Goal: Information Seeking & Learning: Compare options

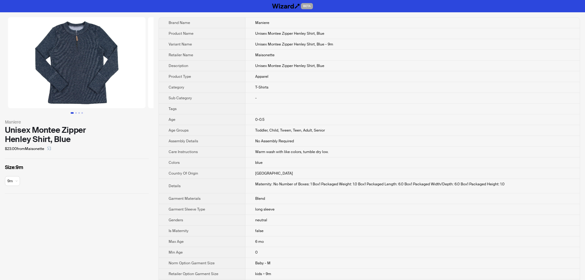
scroll to position [47, 0]
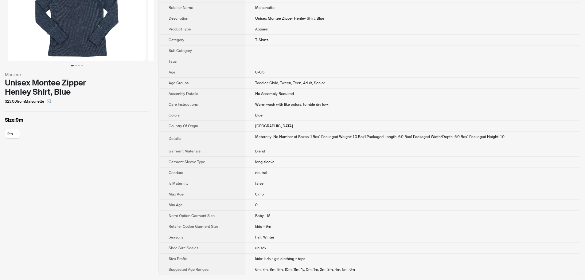
click at [450, 49] on td "-" at bounding box center [413, 50] width 335 height 11
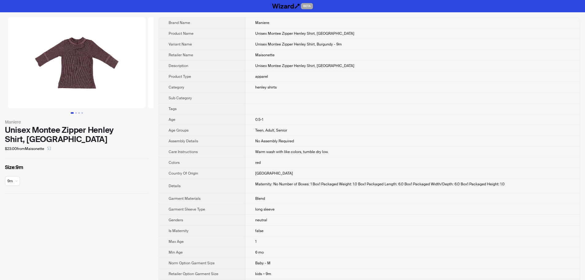
scroll to position [47, 0]
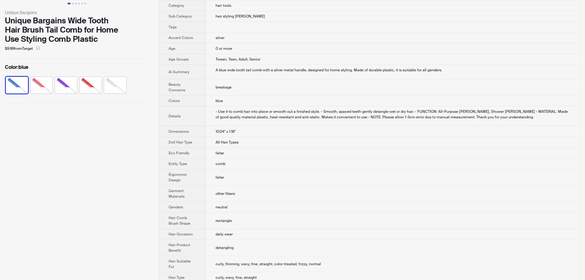
scroll to position [61, 0]
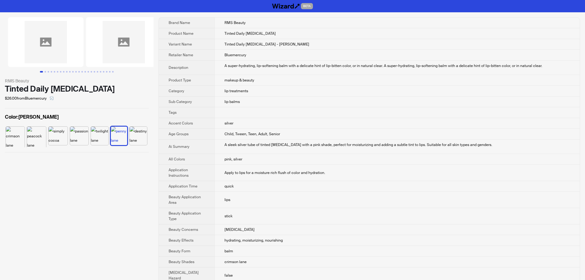
scroll to position [193, 0]
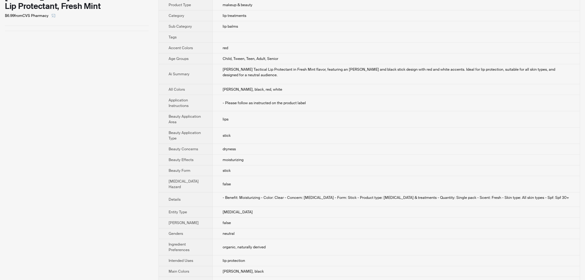
scroll to position [92, 0]
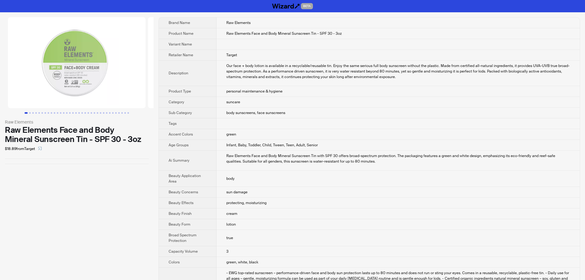
click at [490, 76] on div "Our face + body lotion is available in a recyclable/reusable tin. Enjoy the sam…" at bounding box center [398, 71] width 344 height 17
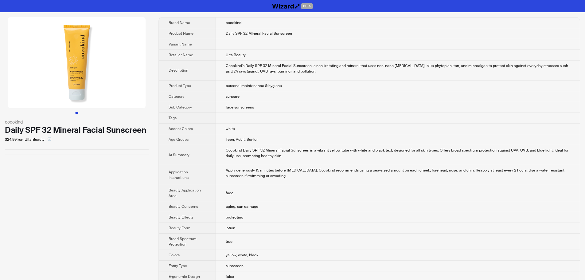
click at [479, 32] on td "Daily SPF 32 Mineral Facial Sunscreen" at bounding box center [398, 33] width 364 height 11
click at [396, 100] on td "suncare" at bounding box center [398, 96] width 364 height 11
click at [53, 138] on button "button" at bounding box center [50, 140] width 10 height 10
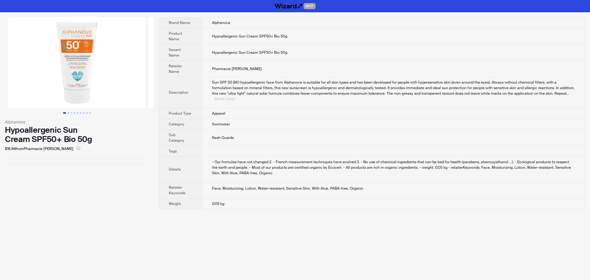
click at [235, 96] on button "Show more" at bounding box center [224, 98] width 21 height 5
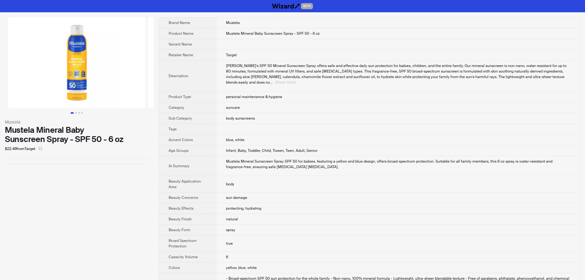
click at [296, 80] on button "Show more" at bounding box center [285, 82] width 21 height 5
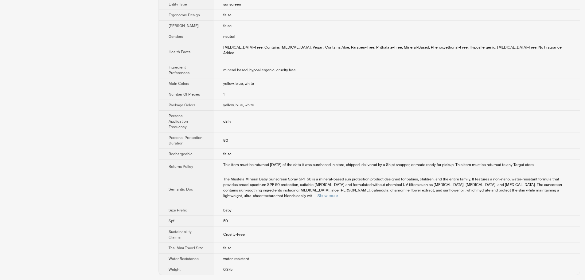
scroll to position [311, 0]
click at [338, 193] on button "Show more" at bounding box center [327, 195] width 21 height 5
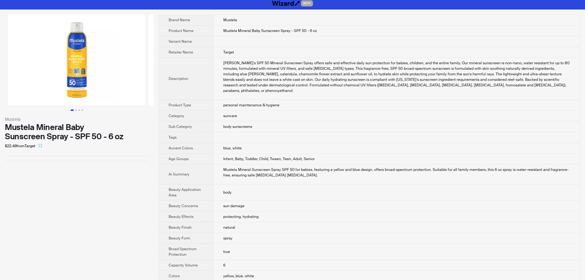
scroll to position [0, 0]
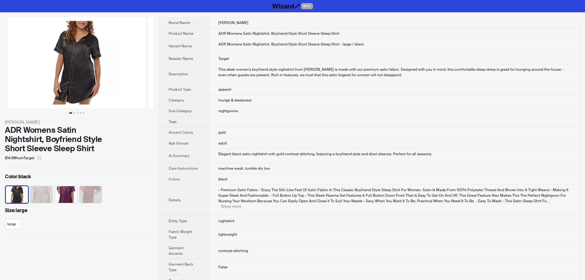
click at [461, 106] on td "nightgowns" at bounding box center [394, 111] width 372 height 11
click at [242, 204] on button "Show more" at bounding box center [231, 206] width 21 height 5
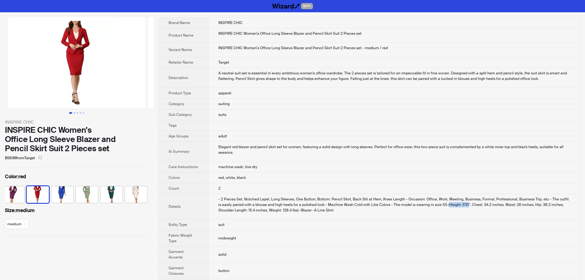
drag, startPoint x: 444, startPoint y: 205, endPoint x: 462, endPoint y: 205, distance: 18.4
click at [462, 205] on div "- 2 Pieces Set. Notched Lapel, Long Sleeves, One Button; Bottom: Pencil Skirt, …" at bounding box center [394, 204] width 352 height 17
click at [461, 206] on div "- 2 Pieces Set. Notched Lapel, Long Sleeves, One Button; Bottom: Pencil Skirt, …" at bounding box center [394, 204] width 352 height 17
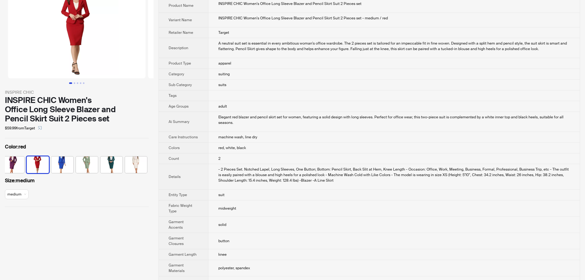
scroll to position [31, 0]
drag, startPoint x: 455, startPoint y: 174, endPoint x: 462, endPoint y: 174, distance: 6.8
click at [462, 174] on div "- 2 Pieces Set. Notched Lapel, Long Sleeves, One Button; Bottom: Pencil Skirt, …" at bounding box center [394, 174] width 352 height 17
click at [463, 173] on div "- 2 Pieces Set. Notched Lapel, Long Sleeves, One Button; Bottom: Pencil Skirt, …" at bounding box center [394, 174] width 352 height 17
drag, startPoint x: 463, startPoint y: 173, endPoint x: 443, endPoint y: 175, distance: 19.4
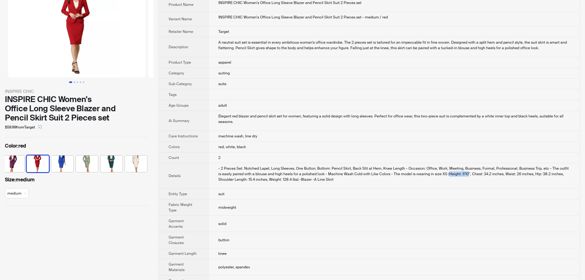
click at [443, 175] on div "- 2 Pieces Set. Notched Lapel, Long Sleeves, One Button; Bottom: Pencil Skirt, …" at bounding box center [394, 174] width 352 height 17
click at [459, 174] on div "- 2 Pieces Set. Notched Lapel, Long Sleeves, One Button; Bottom: Pencil Skirt, …" at bounding box center [394, 174] width 352 height 17
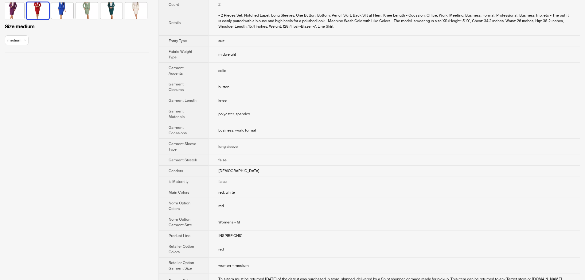
scroll to position [184, 0]
drag, startPoint x: 238, startPoint y: 221, endPoint x: 213, endPoint y: 221, distance: 24.9
click at [213, 221] on td "Womens - M" at bounding box center [394, 222] width 372 height 16
click at [238, 222] on span "Womens - M" at bounding box center [229, 221] width 22 height 5
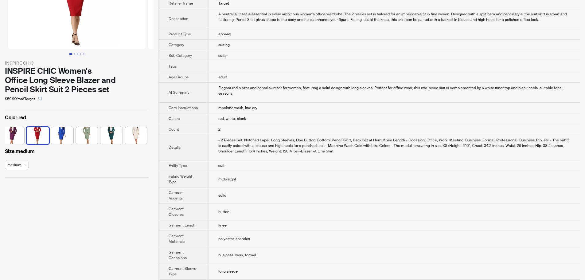
scroll to position [61, 0]
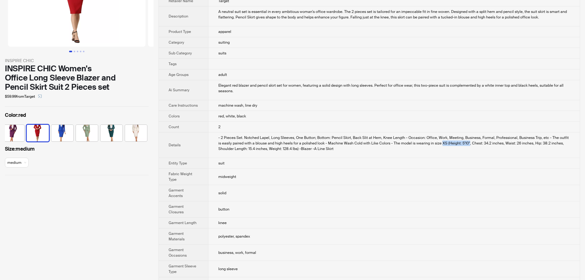
drag, startPoint x: 463, startPoint y: 144, endPoint x: 436, endPoint y: 145, distance: 27.1
click at [436, 145] on div "- 2 Pieces Set. Notched Lapel, Long Sleeves, One Button; Bottom: Pencil Skirt, …" at bounding box center [394, 143] width 352 height 17
drag, startPoint x: 439, startPoint y: 160, endPoint x: 434, endPoint y: 183, distance: 24.2
click at [439, 160] on td "suit" at bounding box center [394, 163] width 372 height 11
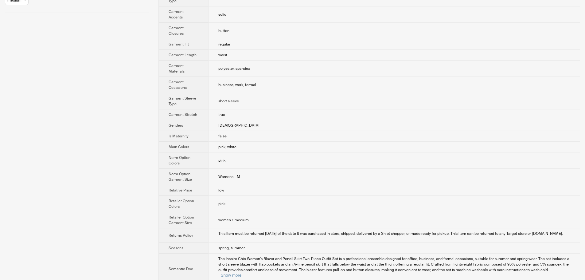
scroll to position [215, 0]
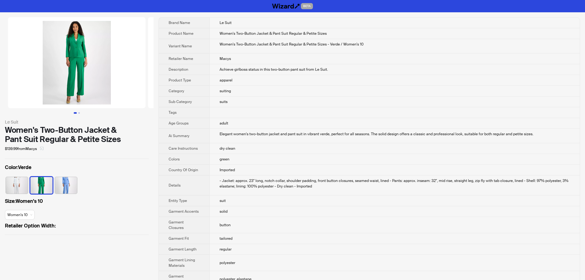
click at [42, 149] on icon "select" at bounding box center [42, 149] width 4 height 4
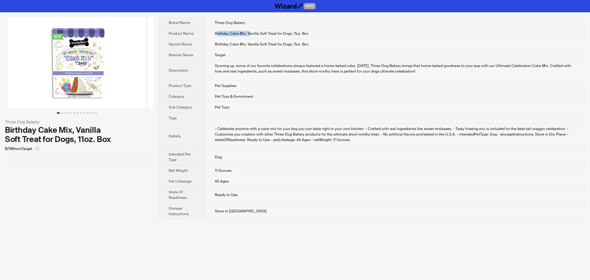
drag, startPoint x: 217, startPoint y: 34, endPoint x: 249, endPoint y: 34, distance: 32.0
click at [249, 34] on span "Birthday Cake Mix, Vanilla Soft Treat for Dogs, 11oz. Box" at bounding box center [262, 33] width 94 height 5
click at [245, 36] on span "Birthday Cake Mix, Vanilla Soft Treat for Dogs, 11oz. Box" at bounding box center [262, 33] width 94 height 5
drag, startPoint x: 215, startPoint y: 33, endPoint x: 250, endPoint y: 32, distance: 35.0
click at [250, 32] on span "Birthday Cake Mix, Vanilla Soft Treat for Dogs, 11oz. Box" at bounding box center [262, 33] width 94 height 5
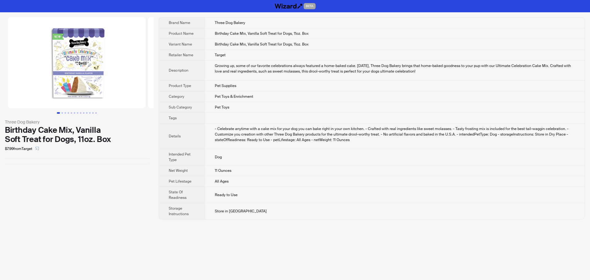
click at [258, 64] on div "Growing up, some of our favorite celebrations always featured a home-baked cake…" at bounding box center [395, 68] width 360 height 11
drag, startPoint x: 232, startPoint y: 96, endPoint x: 267, endPoint y: 95, distance: 35.6
click at [267, 95] on td "Pet Toys & Enrichment" at bounding box center [395, 96] width 380 height 11
drag, startPoint x: 215, startPoint y: 85, endPoint x: 275, endPoint y: 87, distance: 59.6
click at [272, 86] on td "Pet Supplies" at bounding box center [395, 86] width 380 height 11
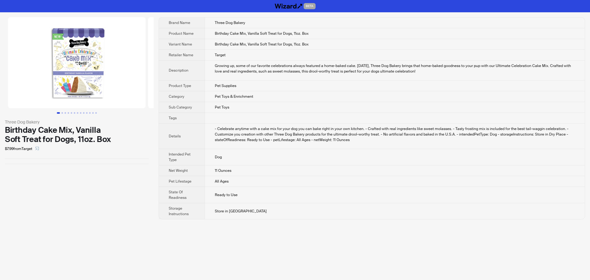
click at [294, 111] on td "Pet Toys" at bounding box center [395, 107] width 380 height 11
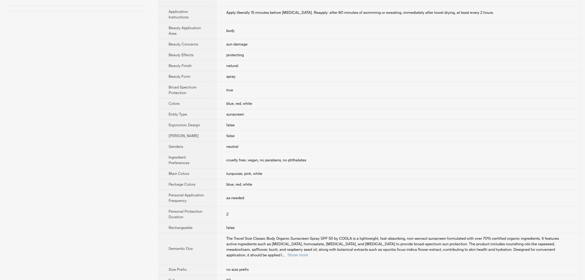
scroll to position [154, 0]
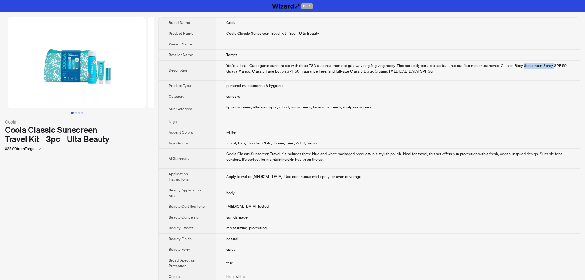
drag, startPoint x: 516, startPoint y: 66, endPoint x: 531, endPoint y: 86, distance: 24.5
click at [546, 68] on div "You're all set! Our organic suncare set with three TSA size treatments is getaw…" at bounding box center [398, 68] width 344 height 11
click at [518, 105] on div "lip sunscreens, after-sun sprays, body sunscreens, face sunscreens, scalp sunsc…" at bounding box center [398, 107] width 344 height 6
drag, startPoint x: 516, startPoint y: 65, endPoint x: 545, endPoint y: 66, distance: 29.2
click at [545, 66] on div "You're all set! Our organic suncare set with three TSA size treatments is getaw…" at bounding box center [398, 68] width 344 height 11
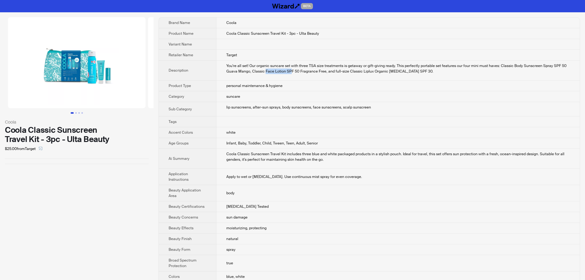
drag, startPoint x: 250, startPoint y: 73, endPoint x: 274, endPoint y: 75, distance: 23.7
click at [274, 75] on td "You're all set! Our organic suncare set with three TSA size treatments is getaw…" at bounding box center [398, 71] width 364 height 20
drag, startPoint x: 332, startPoint y: 72, endPoint x: 360, endPoint y: 85, distance: 30.1
click at [385, 73] on div "You're all set! Our organic suncare set with three TSA size treatments is getaw…" at bounding box center [398, 68] width 344 height 11
click at [392, 96] on td "suncare" at bounding box center [398, 96] width 364 height 11
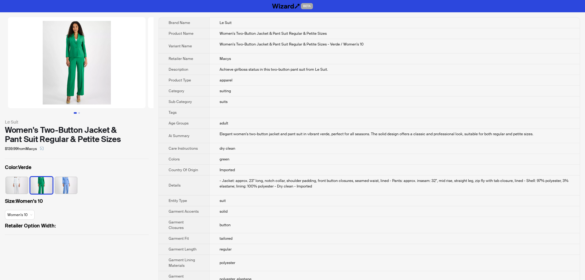
click at [6, 128] on div "Le Suit Women's Two-Button Jacket & Pant Suit Regular & Petite Sizes $139.99 fr…" at bounding box center [77, 125] width 154 height 227
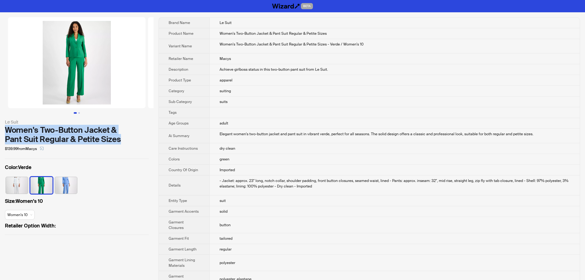
drag, startPoint x: 6, startPoint y: 128, endPoint x: 120, endPoint y: 141, distance: 114.4
click at [120, 141] on div "Women's Two-Button Jacket & Pant Suit Regular & Petite Sizes" at bounding box center [77, 134] width 144 height 18
copy div "Women's Two-Button Jacket & Pant Suit Regular & Petite Sizes"
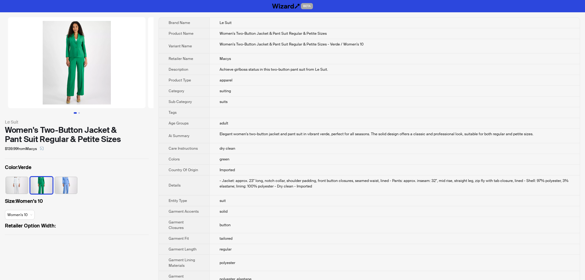
click at [91, 147] on div "$139.99 from Macys" at bounding box center [77, 149] width 144 height 10
drag, startPoint x: 78, startPoint y: 142, endPoint x: 124, endPoint y: 140, distance: 46.1
click at [124, 140] on div "Women's Two-Button Jacket & Pant Suit Regular & Petite Sizes" at bounding box center [77, 134] width 144 height 18
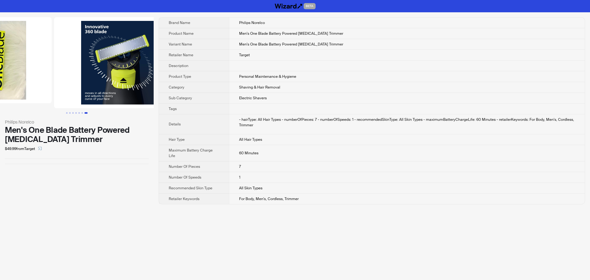
scroll to position [0, 833]
